Goal: Obtain resource: Obtain resource

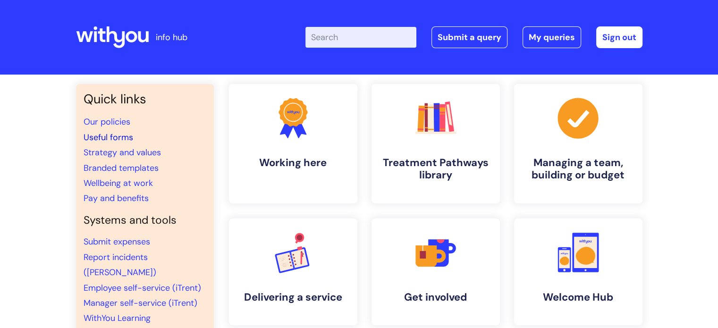
click at [97, 136] on link "Useful forms" at bounding box center [109, 137] width 50 height 11
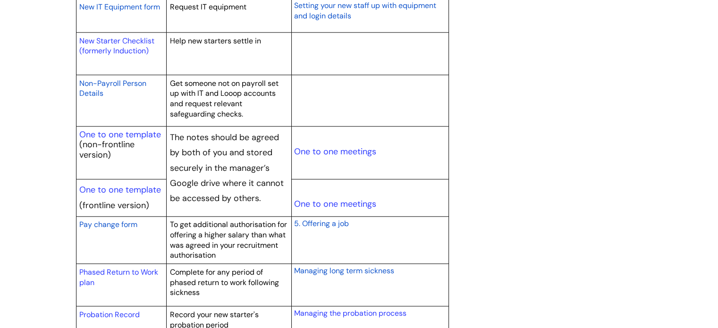
scroll to position [1086, 0]
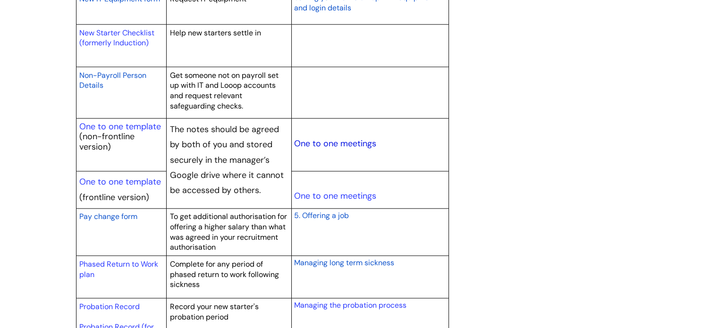
click at [319, 139] on link "One to one meetings" at bounding box center [334, 143] width 82 height 11
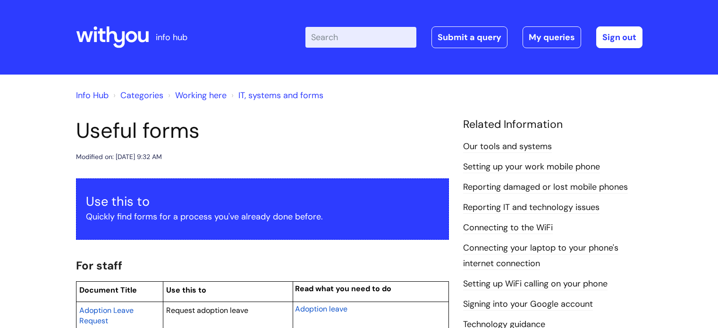
scroll to position [1086, 0]
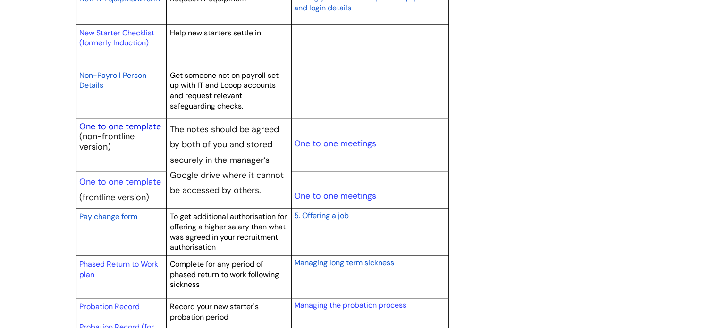
click at [99, 123] on link "One to one template" at bounding box center [120, 126] width 82 height 11
